Goal: Information Seeking & Learning: Learn about a topic

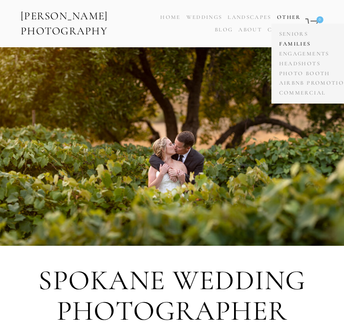
click at [292, 43] on link "Families" at bounding box center [314, 44] width 74 height 10
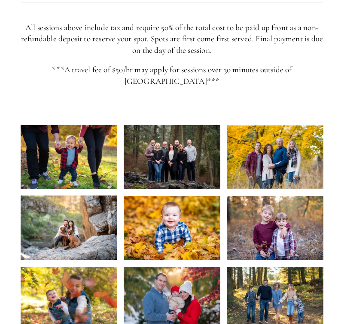
scroll to position [838, 0]
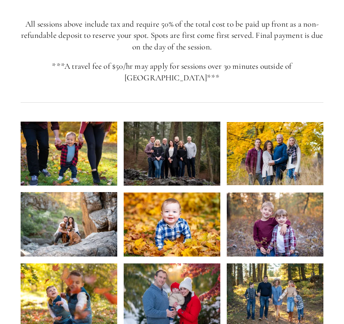
click at [166, 122] on img at bounding box center [172, 154] width 97 height 65
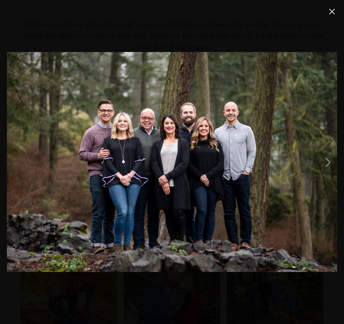
click at [333, 12] on link "Close" at bounding box center [332, 11] width 10 height 10
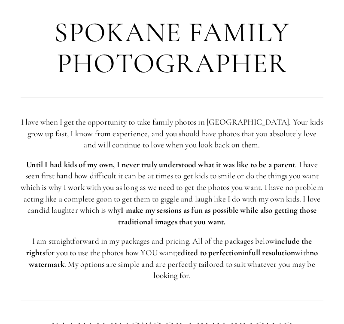
scroll to position [0, 0]
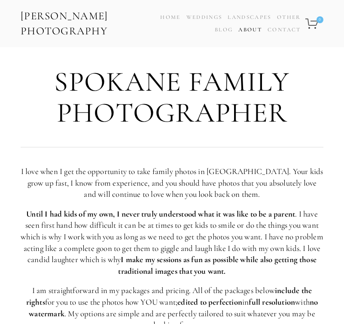
click at [252, 31] on link "About" at bounding box center [251, 30] width 24 height 12
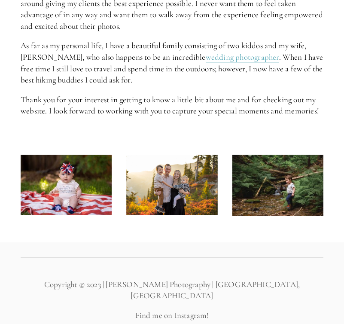
scroll to position [689, 0]
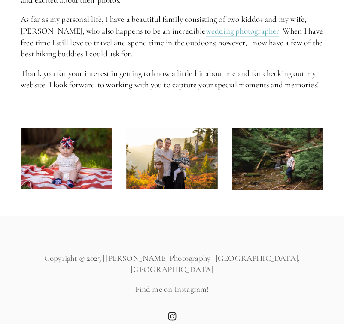
click at [64, 151] on img at bounding box center [66, 159] width 91 height 61
click at [74, 151] on img at bounding box center [66, 159] width 91 height 61
click at [174, 163] on img at bounding box center [171, 159] width 91 height 61
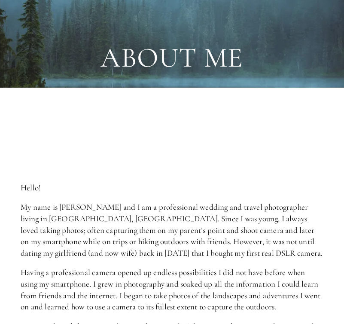
scroll to position [0, 0]
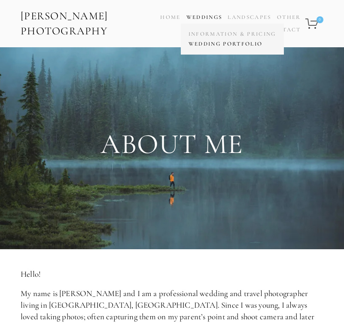
click at [210, 46] on link "Wedding Portfolio" at bounding box center [233, 44] width 92 height 10
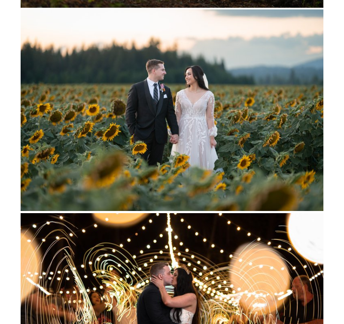
scroll to position [6481, 0]
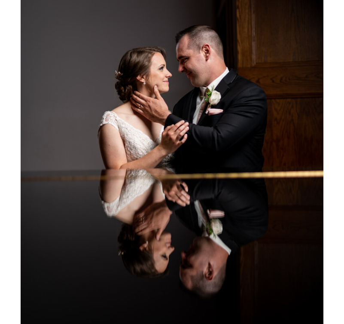
scroll to position [22819, 0]
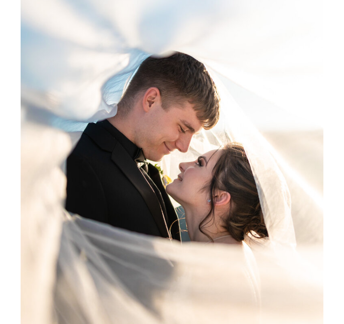
scroll to position [45639, 0]
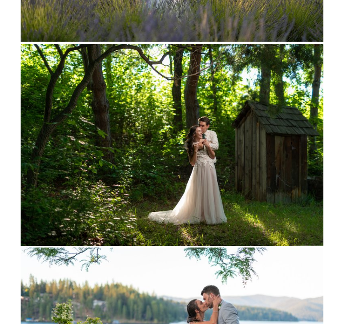
scroll to position [52004, 0]
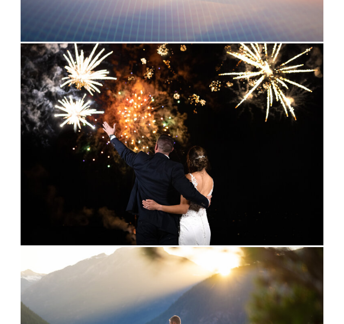
scroll to position [0, 0]
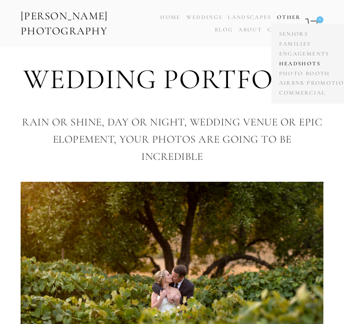
click at [308, 63] on link "Headshots" at bounding box center [314, 64] width 74 height 10
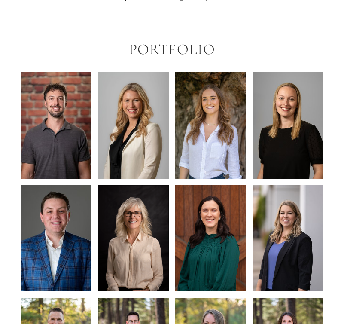
scroll to position [923, 0]
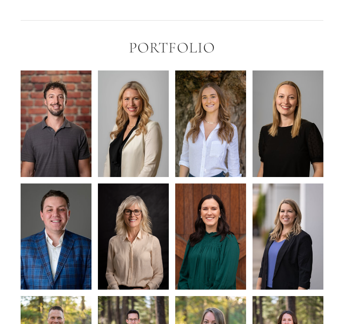
click at [49, 105] on img at bounding box center [56, 124] width 71 height 107
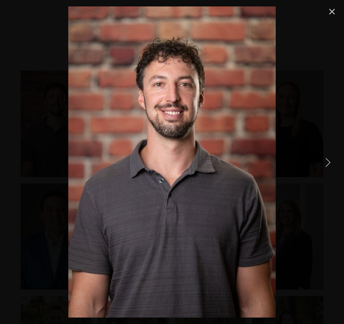
click at [329, 165] on link "Next Item" at bounding box center [328, 162] width 19 height 19
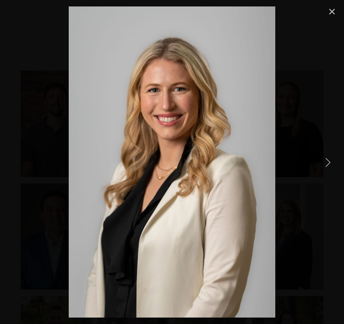
click at [329, 163] on link "Next Item" at bounding box center [328, 162] width 19 height 19
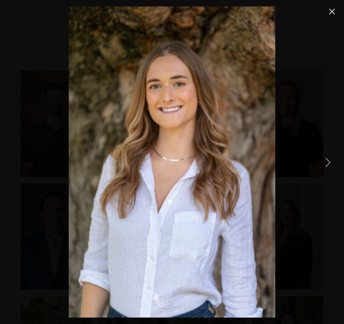
click at [329, 163] on link "Next Item" at bounding box center [328, 162] width 19 height 19
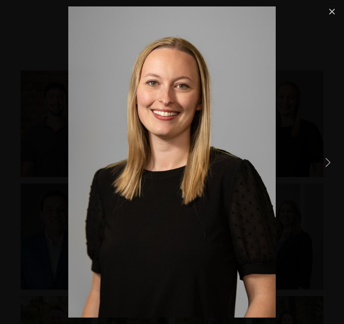
click at [329, 163] on link "Next Item" at bounding box center [328, 162] width 19 height 19
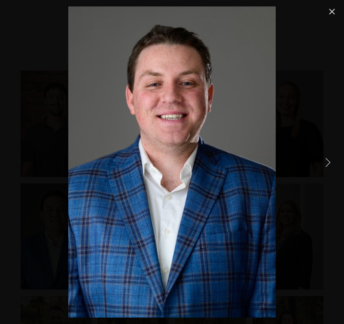
click at [329, 163] on link "Next Item" at bounding box center [328, 162] width 19 height 19
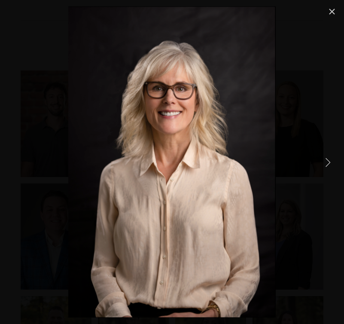
click at [329, 163] on link "Next Item" at bounding box center [328, 162] width 19 height 19
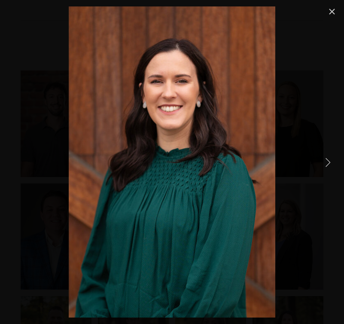
click at [329, 163] on link "Next Item" at bounding box center [328, 162] width 19 height 19
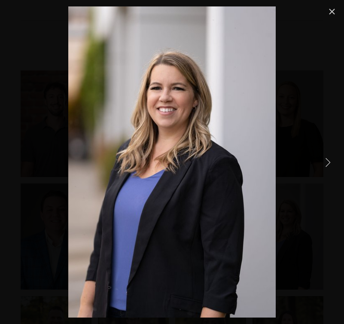
click at [329, 163] on link "Next Item" at bounding box center [328, 162] width 19 height 19
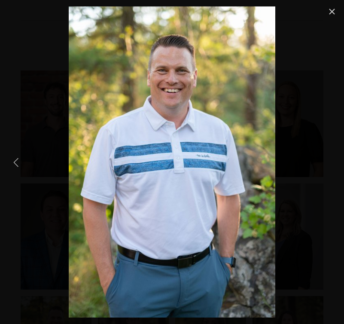
click at [13, 164] on link "Previous Item" at bounding box center [16, 162] width 19 height 19
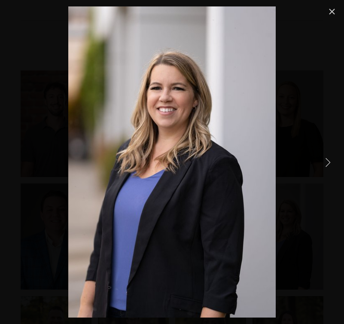
click at [330, 164] on link "Next Item" at bounding box center [328, 162] width 19 height 19
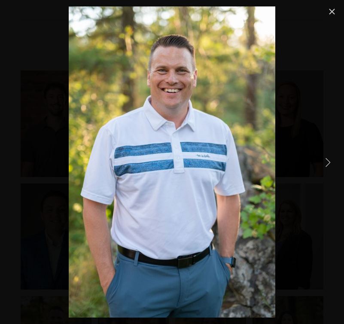
click at [330, 164] on link "Next Item" at bounding box center [328, 162] width 19 height 19
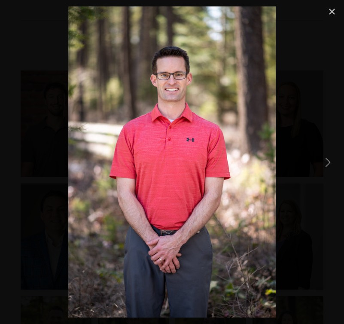
click at [329, 163] on link "Next Item" at bounding box center [328, 162] width 19 height 19
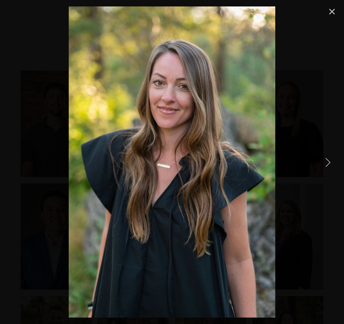
click at [329, 161] on link "Next Item" at bounding box center [328, 162] width 19 height 19
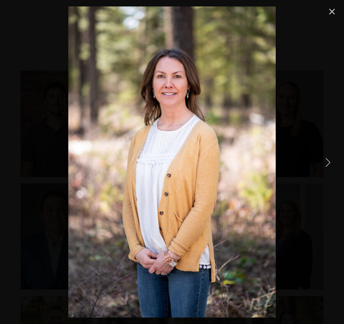
click at [329, 161] on link "Next Item" at bounding box center [328, 162] width 19 height 19
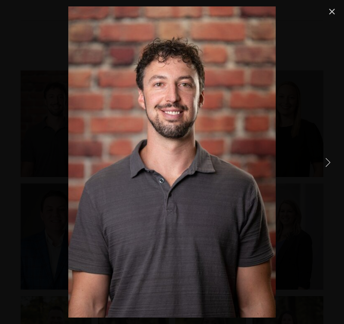
click at [335, 12] on link "Close" at bounding box center [332, 11] width 10 height 10
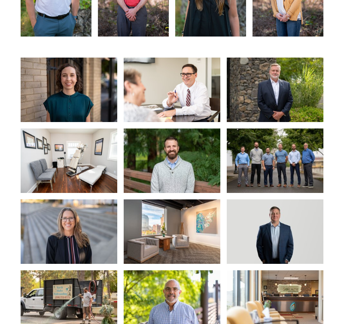
scroll to position [1295, 0]
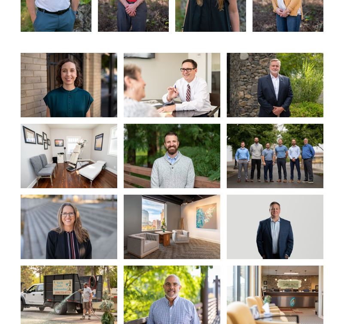
click at [61, 56] on img at bounding box center [69, 85] width 97 height 65
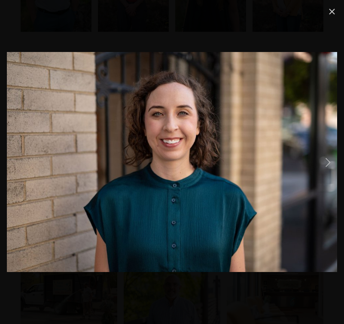
click at [326, 160] on link "Next Item" at bounding box center [328, 162] width 19 height 19
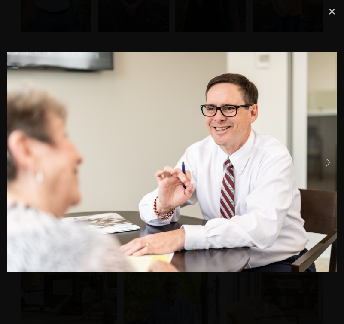
click at [330, 167] on link "Next Item" at bounding box center [328, 162] width 19 height 19
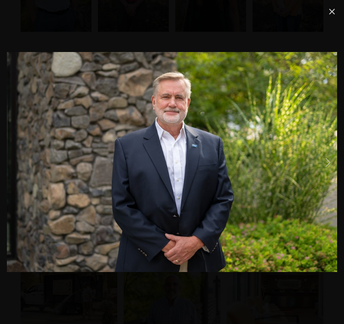
click at [329, 161] on link "Next Item" at bounding box center [328, 162] width 19 height 19
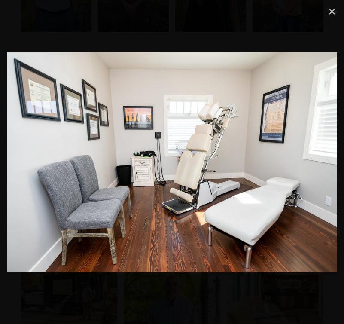
click at [329, 161] on link "Next Item" at bounding box center [328, 162] width 19 height 19
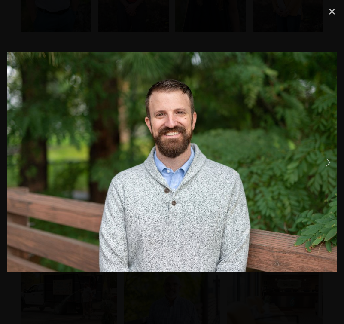
click at [329, 164] on link "Next Item" at bounding box center [328, 162] width 19 height 19
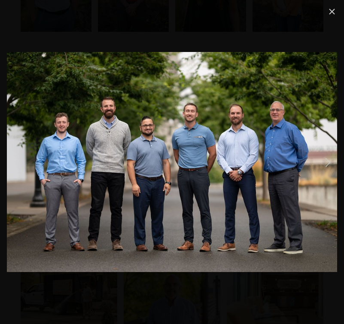
click at [331, 163] on link "Next Item" at bounding box center [328, 162] width 19 height 19
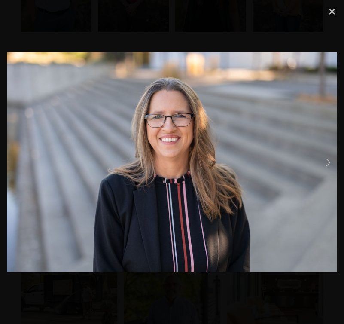
click at [331, 163] on link "Next Item" at bounding box center [328, 162] width 19 height 19
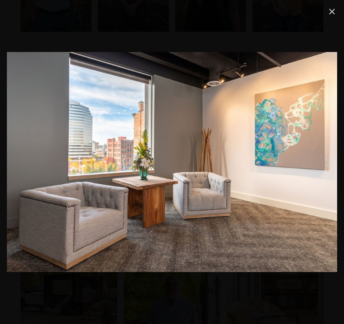
click at [331, 163] on link "Next Item" at bounding box center [328, 162] width 19 height 19
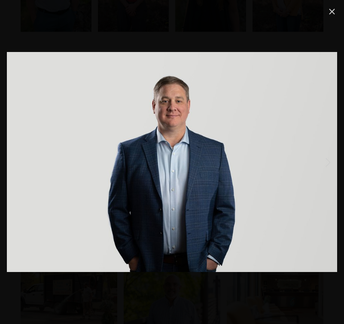
click at [331, 163] on link "Next Item" at bounding box center [328, 162] width 19 height 19
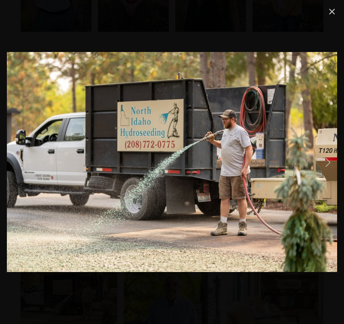
click at [330, 160] on link "Next Item" at bounding box center [328, 162] width 19 height 19
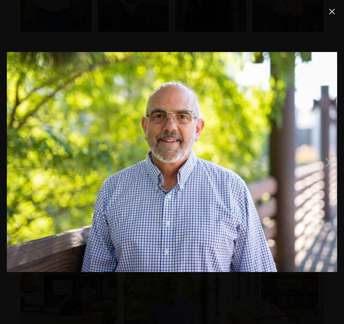
click at [330, 160] on link "Next Item" at bounding box center [328, 162] width 19 height 19
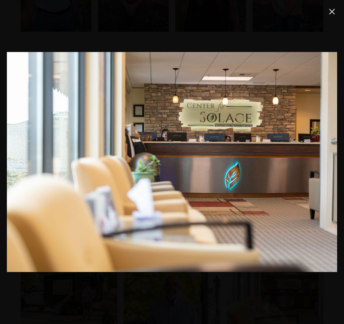
click at [330, 160] on link "Next Item" at bounding box center [328, 162] width 19 height 19
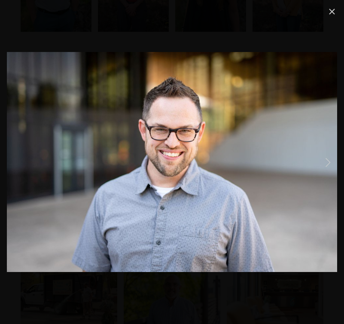
click at [330, 160] on link "Next Item" at bounding box center [328, 162] width 19 height 19
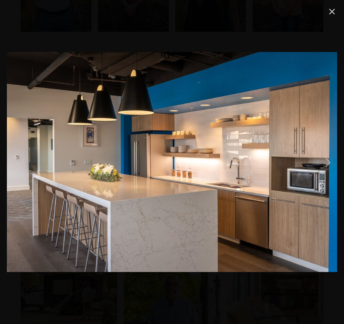
click at [330, 160] on link "Next Item" at bounding box center [328, 162] width 19 height 19
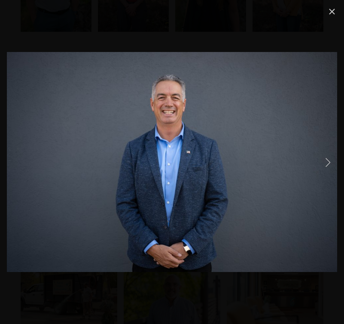
click at [330, 160] on link "Next Item" at bounding box center [328, 162] width 19 height 19
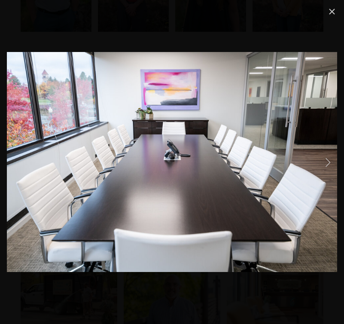
click at [330, 160] on link "Next Item" at bounding box center [328, 162] width 19 height 19
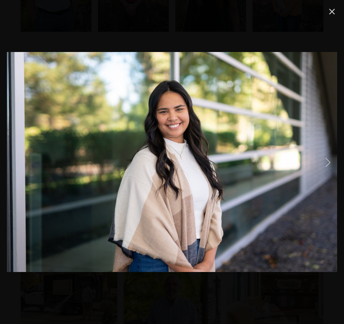
click at [330, 160] on link "Next Item" at bounding box center [328, 162] width 19 height 19
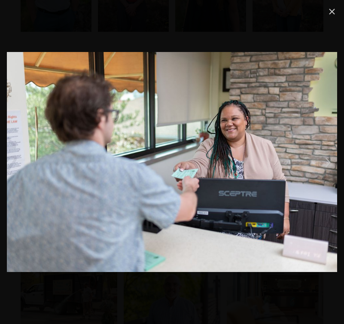
click at [330, 160] on link "Next Item" at bounding box center [328, 162] width 19 height 19
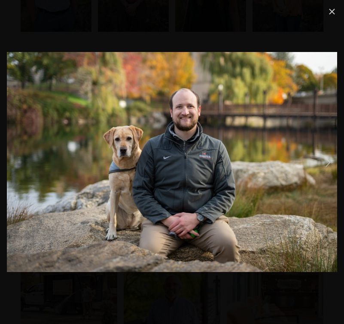
click at [331, 161] on link "Next Item" at bounding box center [328, 162] width 19 height 19
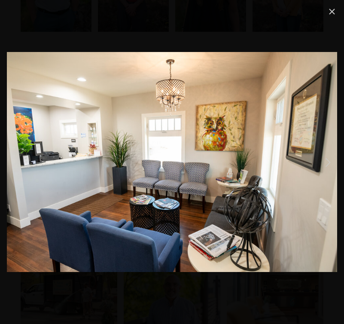
click at [331, 161] on link "Next Item" at bounding box center [328, 162] width 19 height 19
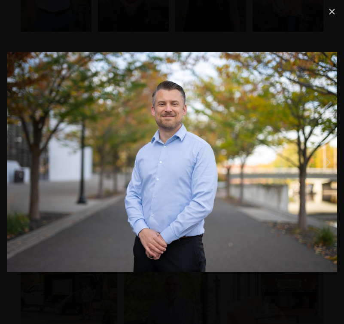
click at [331, 161] on link "Next Item" at bounding box center [328, 162] width 19 height 19
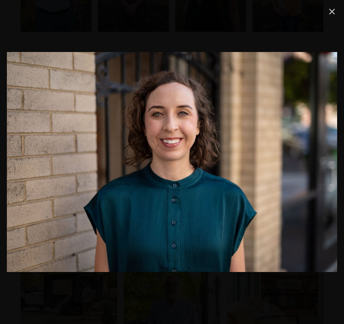
click at [336, 17] on link "Close" at bounding box center [332, 11] width 10 height 10
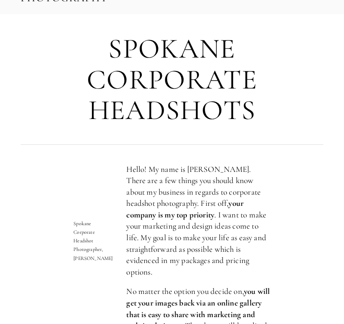
scroll to position [0, 0]
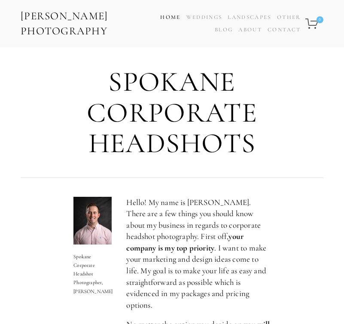
click at [170, 14] on link "Home" at bounding box center [170, 17] width 20 height 12
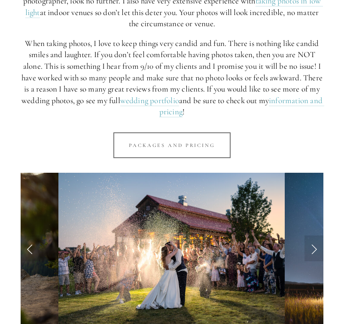
scroll to position [726, 0]
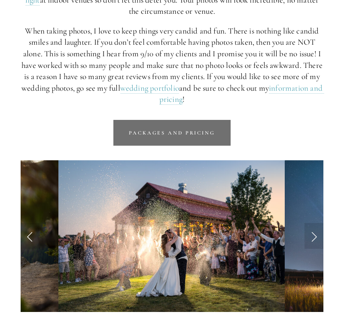
click at [200, 136] on link "Packages and Pricing" at bounding box center [172, 133] width 117 height 26
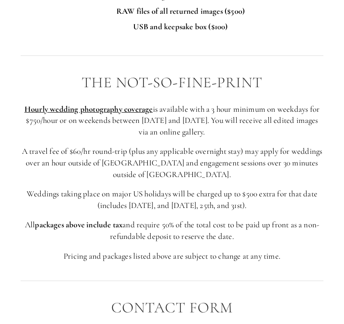
scroll to position [2064, 0]
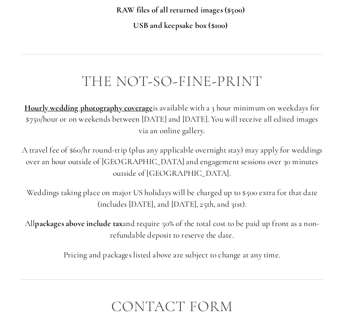
click at [318, 59] on div at bounding box center [172, 54] width 318 height 23
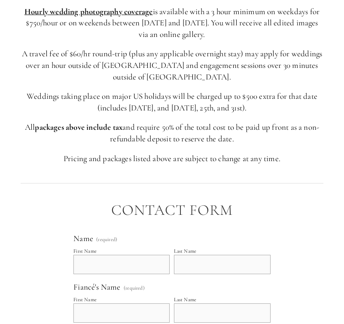
scroll to position [2161, 0]
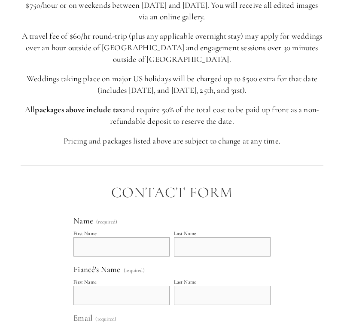
click at [326, 65] on div "THE NOT-SO-FINE-PRINT Hourly wedding photography coverage is available with a 3…" at bounding box center [172, 53] width 318 height 202
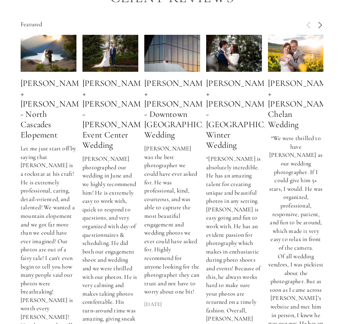
scroll to position [2843, 0]
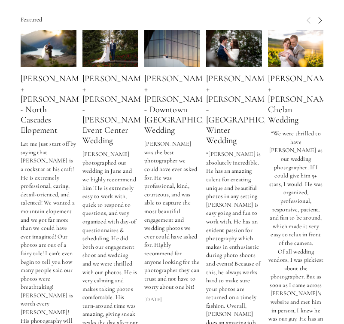
click at [105, 106] on link "[PERSON_NAME] + [PERSON_NAME] - [PERSON_NAME] Event Center Wedding" at bounding box center [115, 110] width 65 height 72
